Goal: Transaction & Acquisition: Purchase product/service

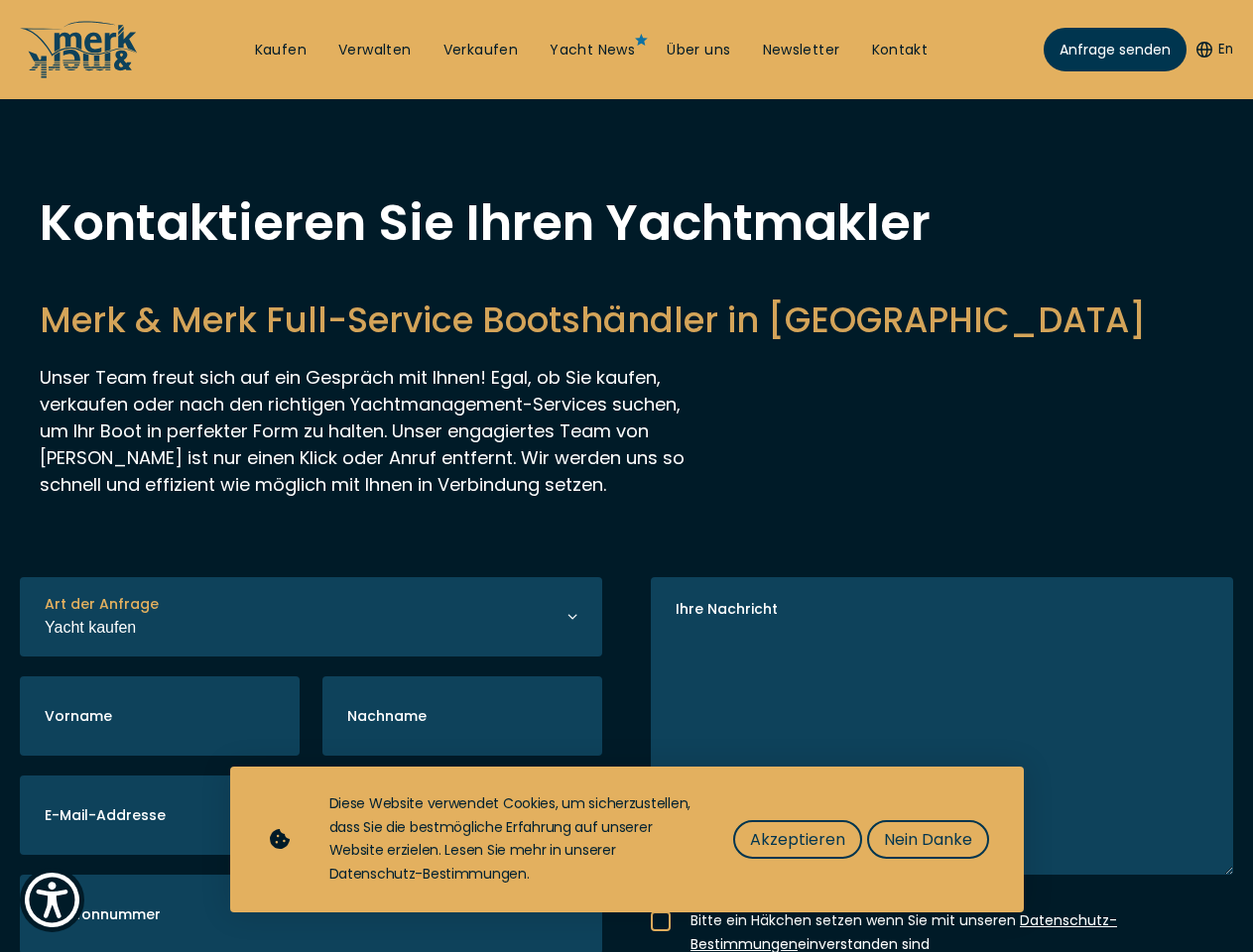
select select "buy"
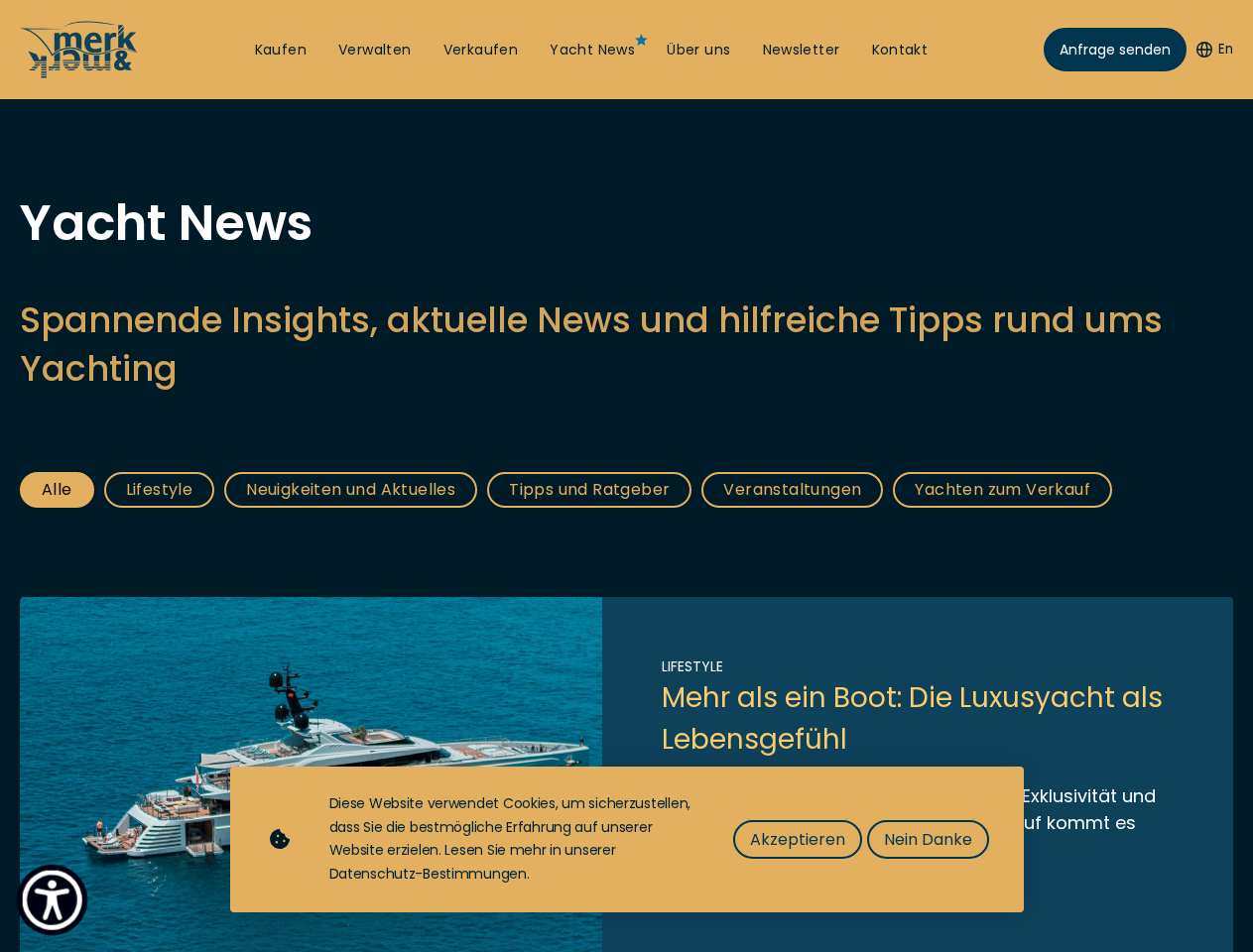
click at [52, 899] on img "Show Accessibility Preferences" at bounding box center [52, 899] width 61 height 61
click at [1211, 50] on button "En" at bounding box center [1214, 50] width 37 height 20
click at [626, 393] on h2 "Spannende Insights, aktuelle News und hilfreiche Tipps rund ums Yachting" at bounding box center [626, 344] width 1213 height 97
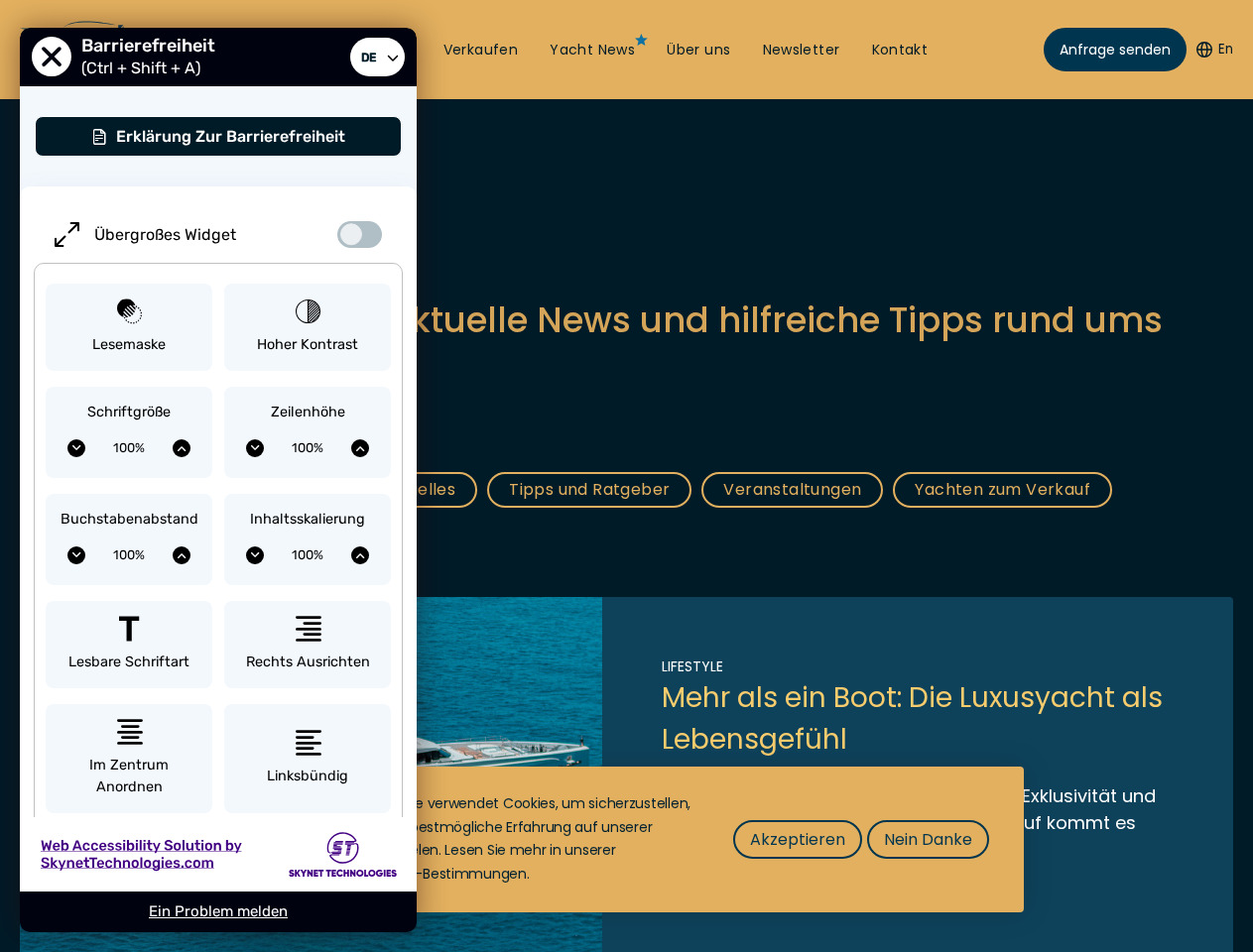
click at [796, 839] on span "Akzeptieren" at bounding box center [797, 839] width 96 height 25
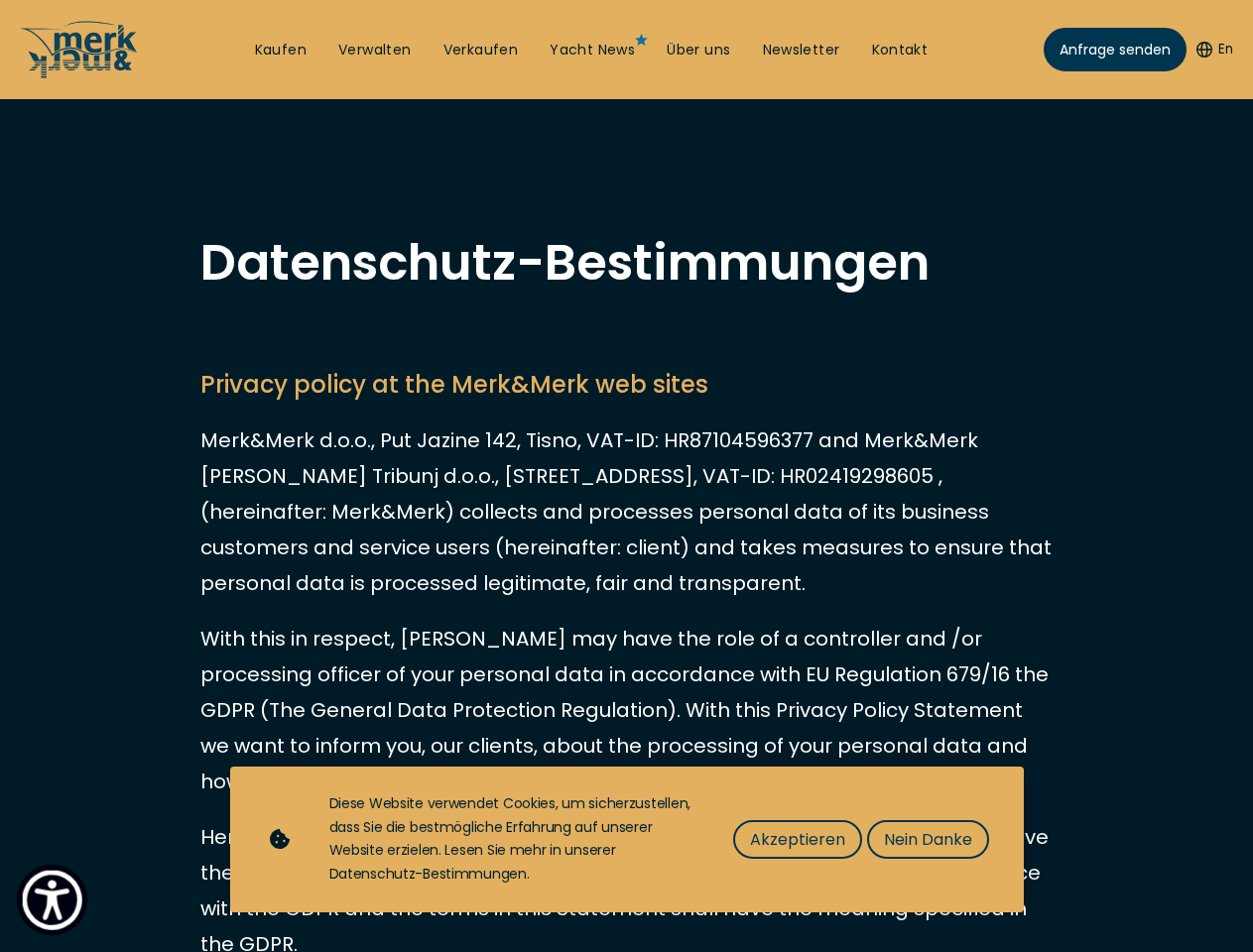
click at [52, 899] on img "Show Accessibility Preferences" at bounding box center [52, 899] width 61 height 61
click at [1211, 50] on button "En" at bounding box center [1214, 50] width 37 height 20
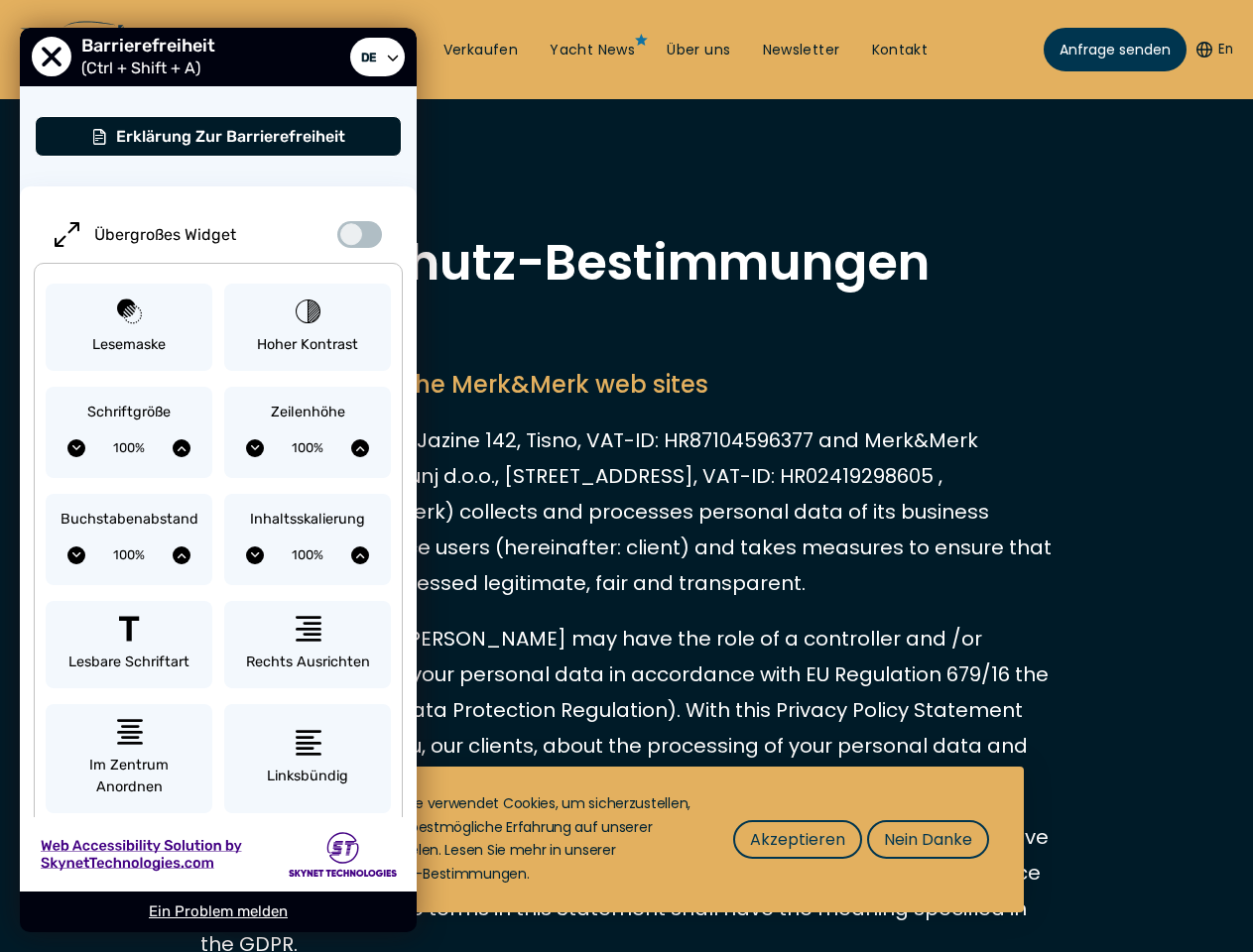
click at [796, 839] on span "Akzeptieren" at bounding box center [797, 839] width 96 height 25
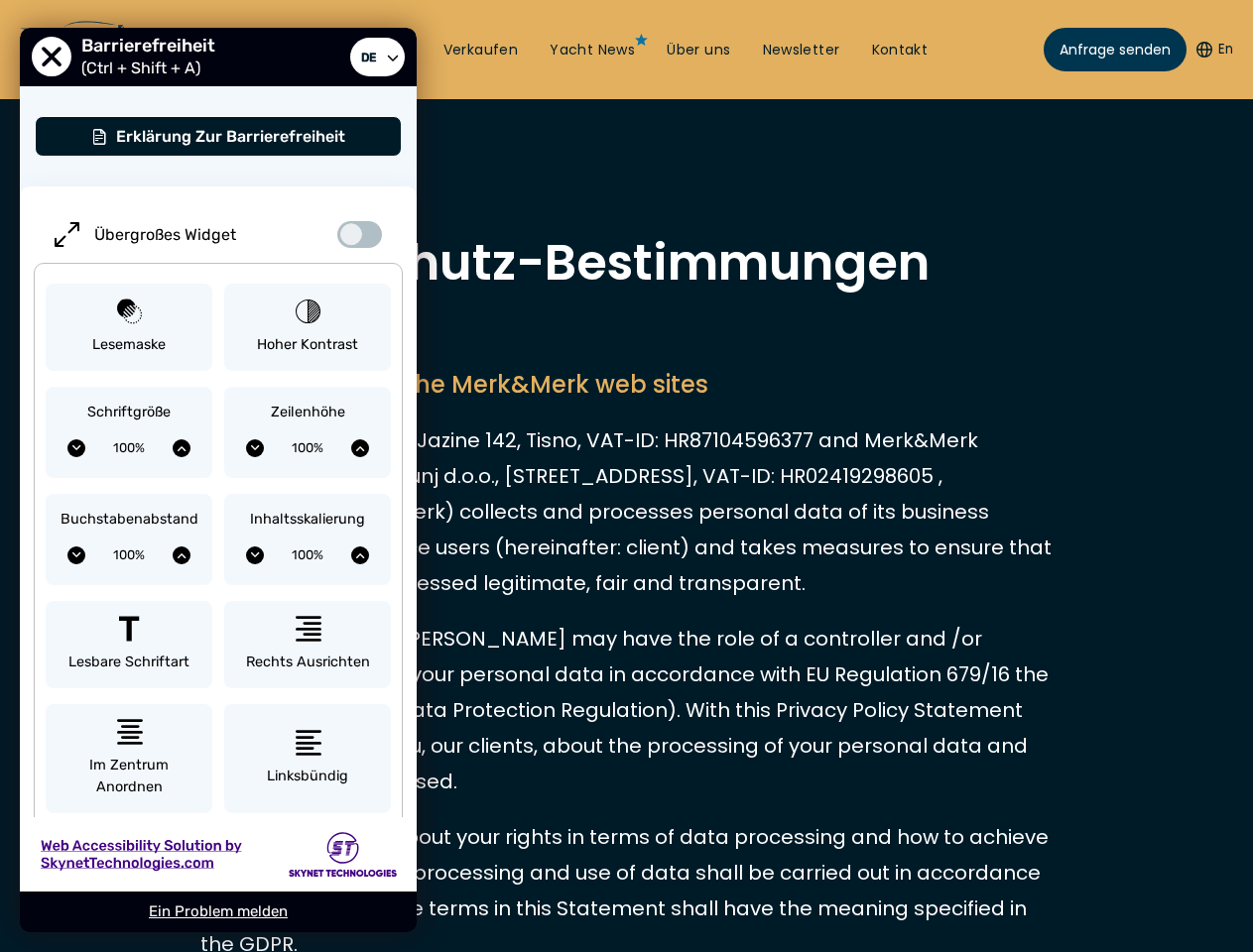
click at [927, 839] on p "Here you can read about your rights in terms of data processing and how to achi…" at bounding box center [626, 890] width 853 height 143
